Goal: Task Accomplishment & Management: Manage account settings

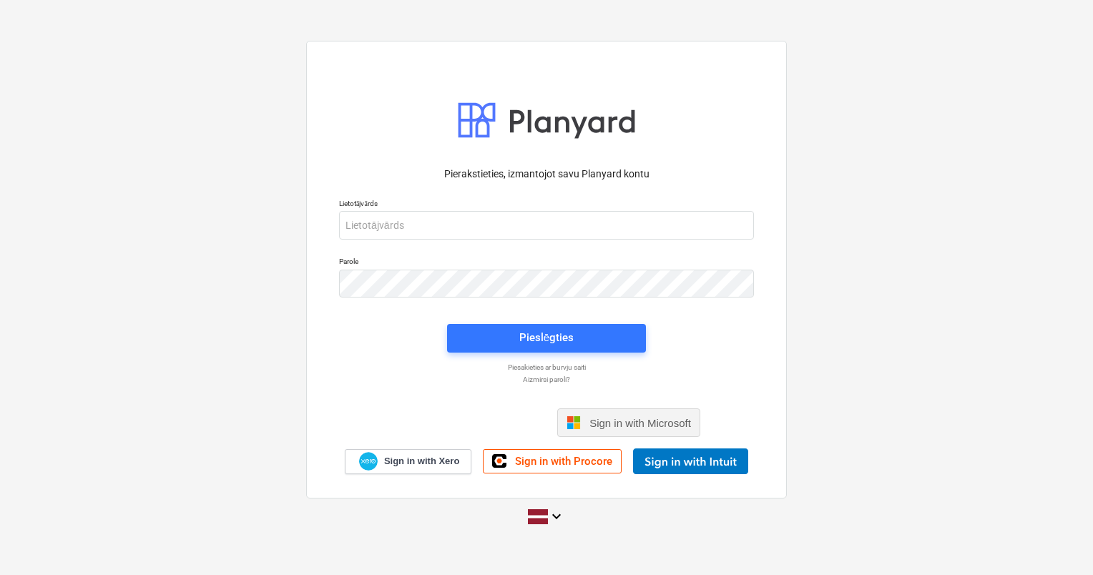
click at [628, 426] on span "Sign in with Microsoft" at bounding box center [640, 423] width 102 height 12
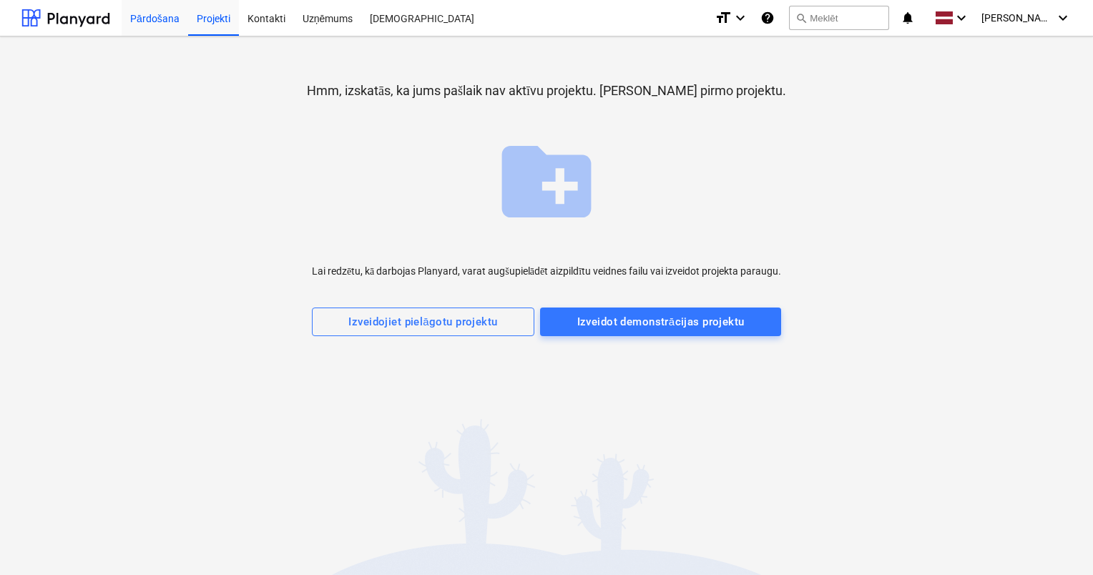
click at [150, 17] on div "Pārdošana" at bounding box center [155, 17] width 67 height 36
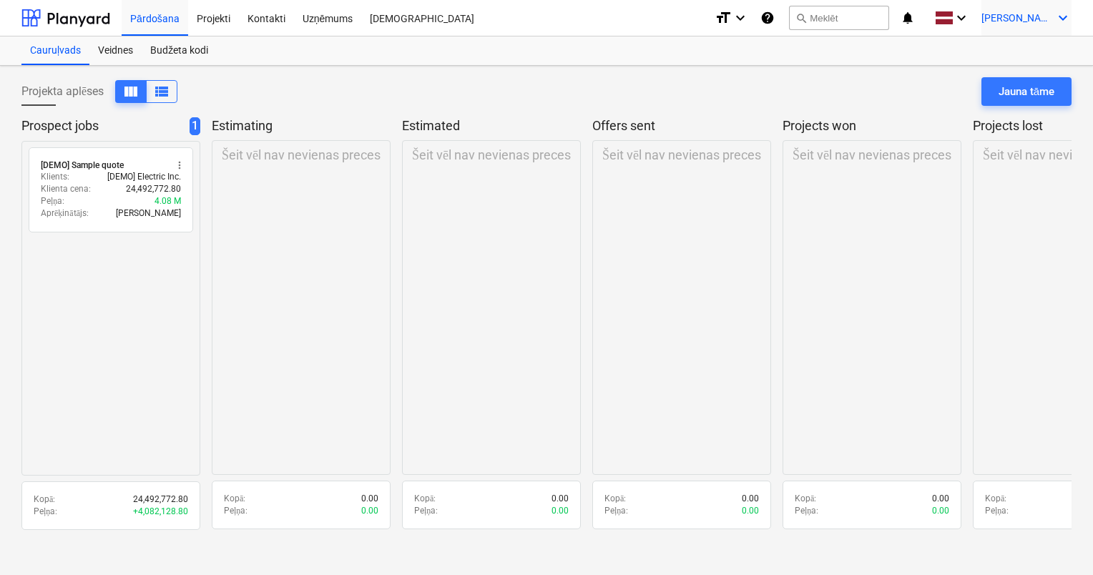
click at [1061, 16] on icon "keyboard_arrow_down" at bounding box center [1062, 17] width 17 height 17
click at [1025, 79] on div "Izlogoties" at bounding box center [1028, 79] width 86 height 23
